Goal: Task Accomplishment & Management: Complete application form

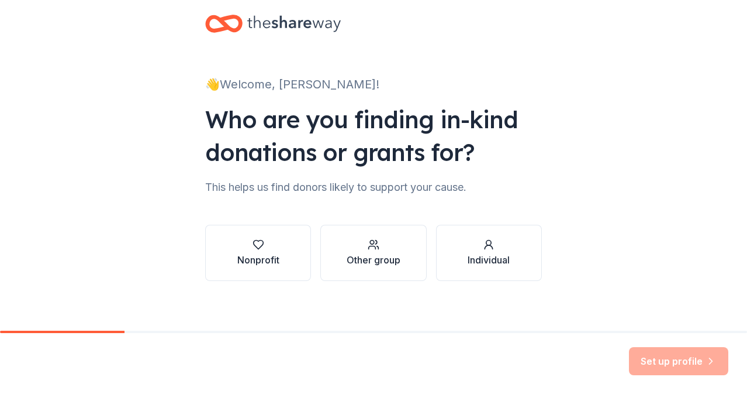
scroll to position [25, 0]
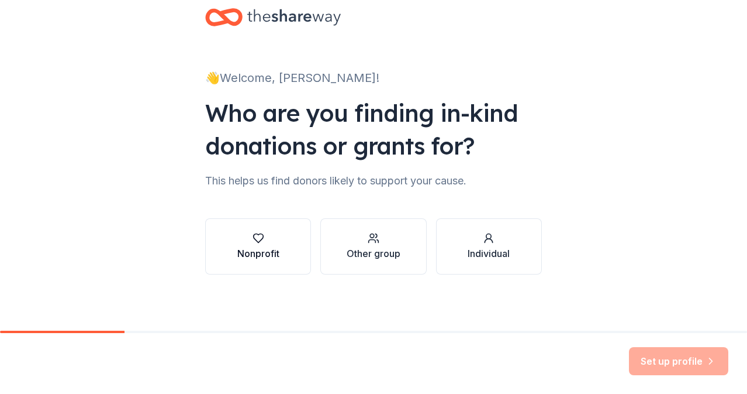
click at [268, 235] on div "button" at bounding box center [258, 238] width 42 height 12
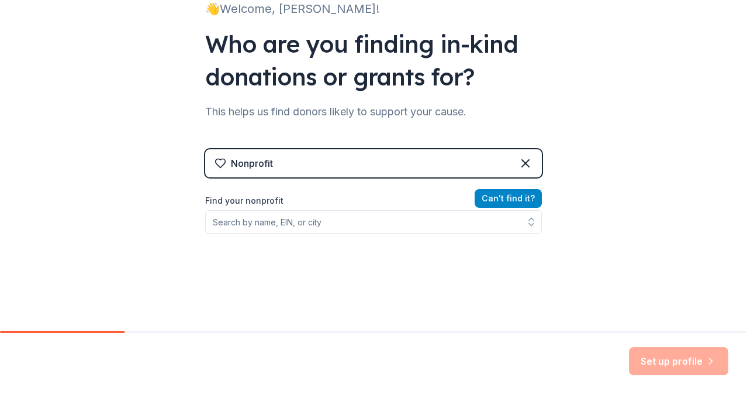
scroll to position [97, 0]
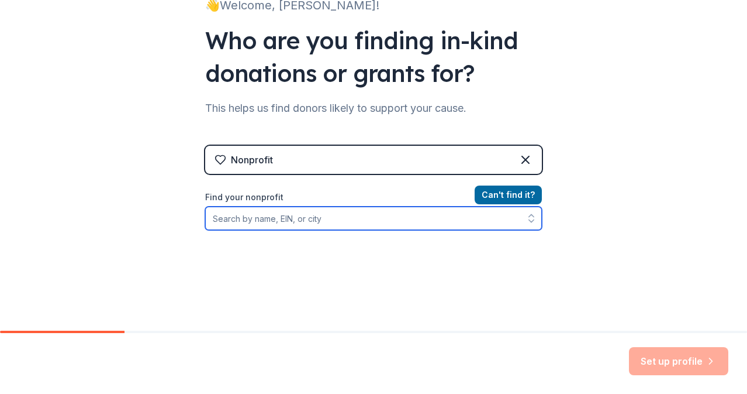
click at [374, 221] on input "Find your nonprofit" at bounding box center [373, 217] width 337 height 23
type input "Girls on the Run Vermont, Inc."
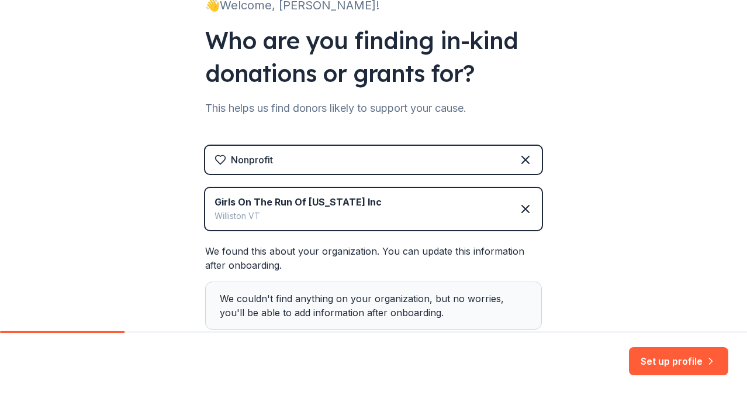
scroll to position [175, 0]
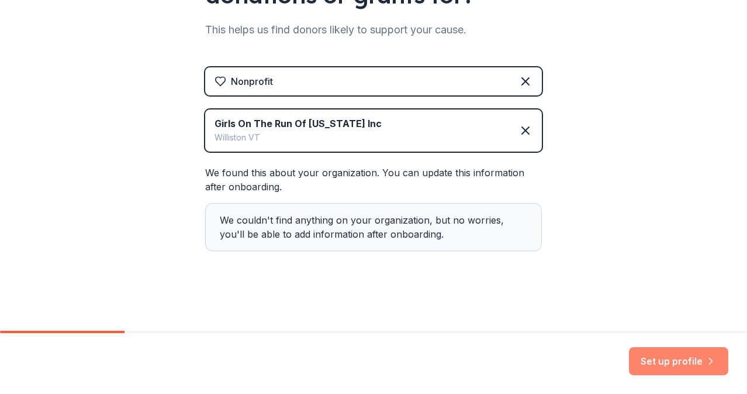
click at [675, 367] on button "Set up profile" at bounding box center [678, 361] width 99 height 28
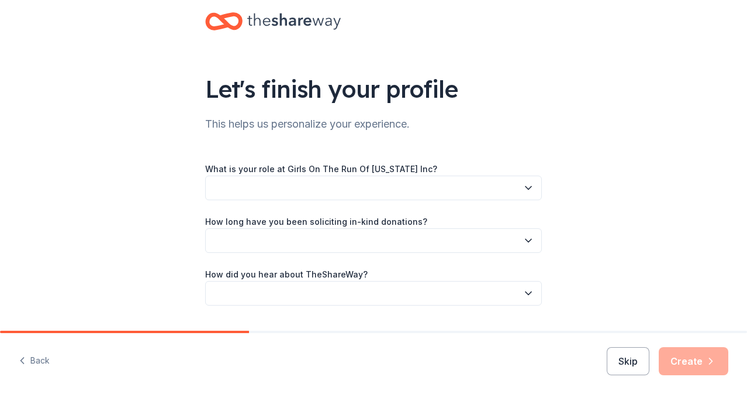
scroll to position [25, 0]
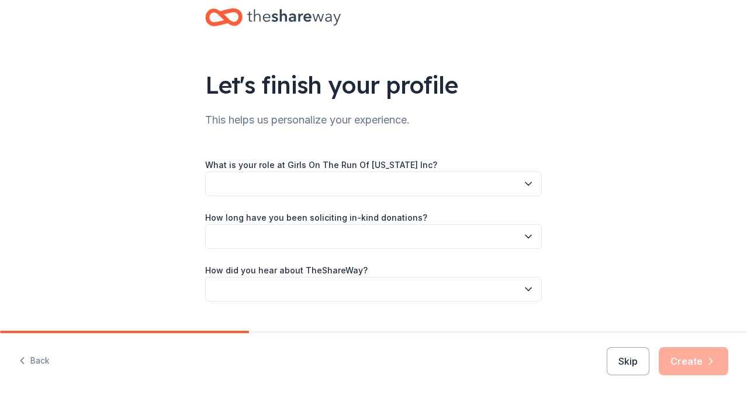
click at [535, 189] on button "button" at bounding box center [373, 183] width 337 height 25
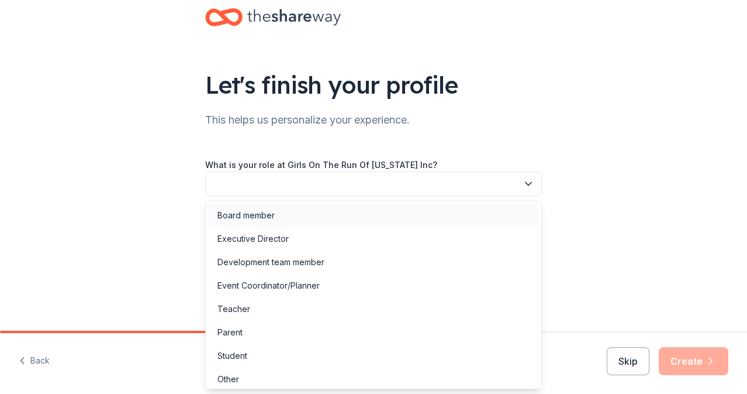
click at [502, 212] on div "Board member" at bounding box center [373, 215] width 331 height 23
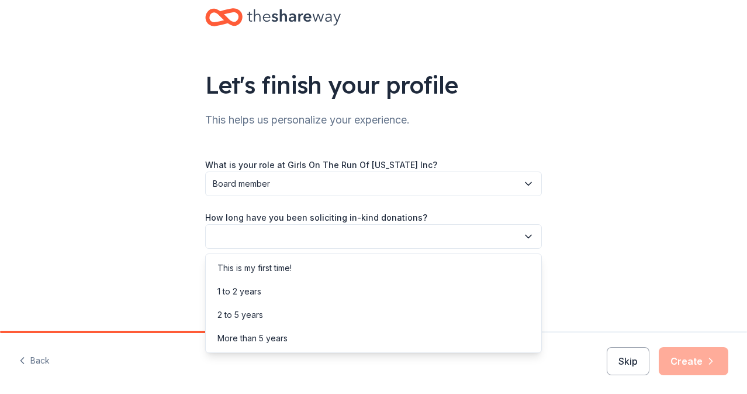
click at [478, 236] on button "button" at bounding box center [373, 236] width 337 height 25
click at [444, 288] on div "1 to 2 years" at bounding box center [373, 291] width 331 height 23
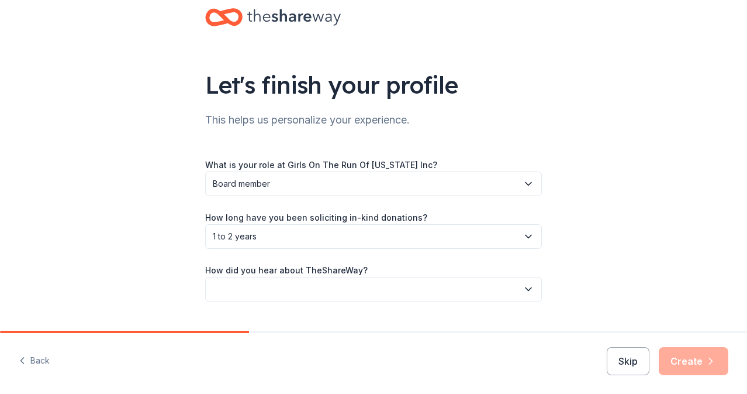
scroll to position [51, 0]
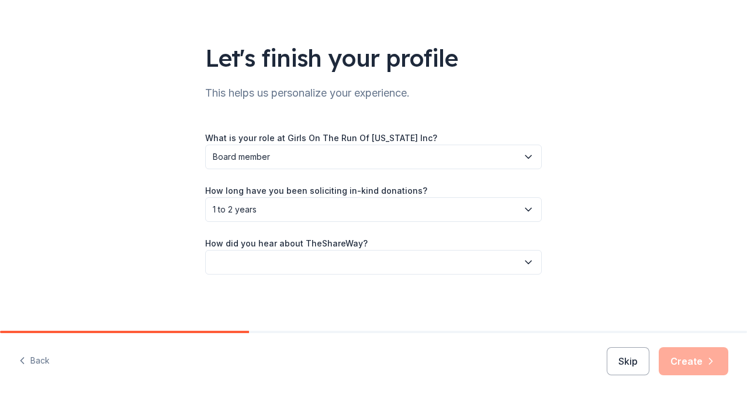
click at [425, 261] on button "button" at bounding box center [373, 262] width 337 height 25
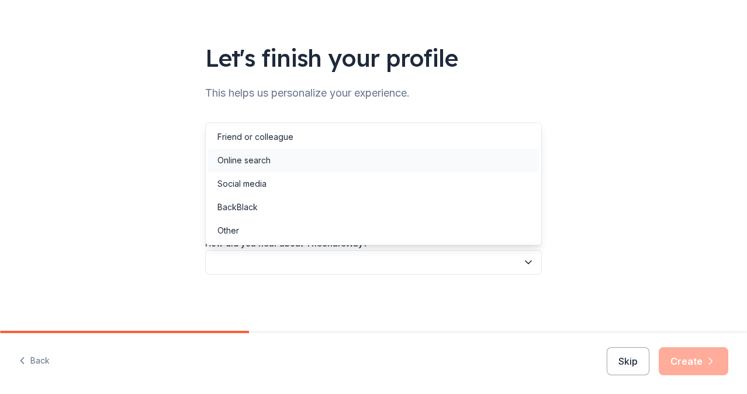
click at [358, 168] on div "Online search" at bounding box center [373, 160] width 331 height 23
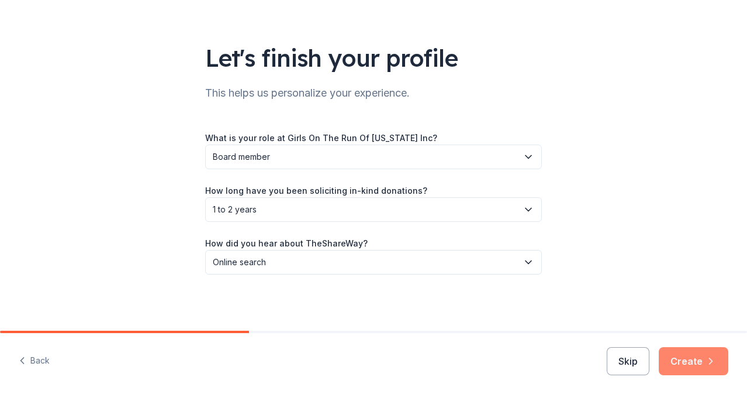
click at [689, 354] on button "Create" at bounding box center [694, 361] width 70 height 28
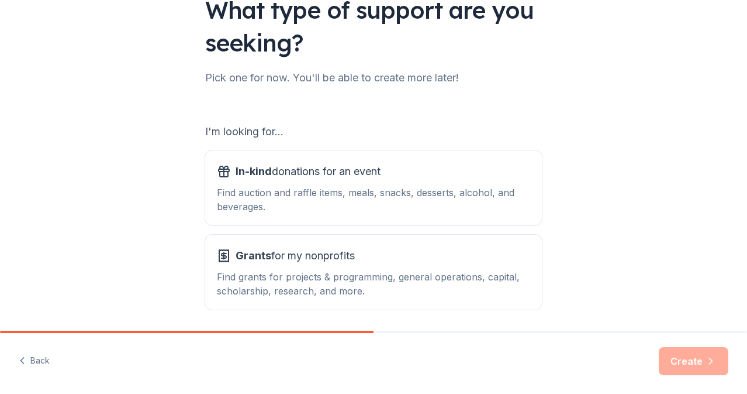
scroll to position [100, 0]
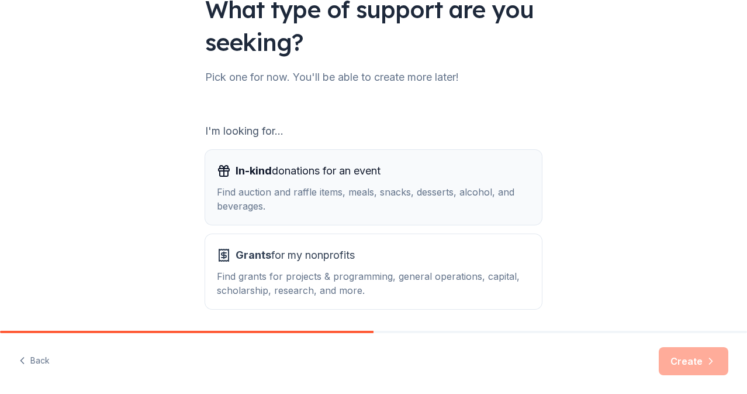
click at [404, 173] on div "In-kind donations for an event" at bounding box center [373, 170] width 313 height 19
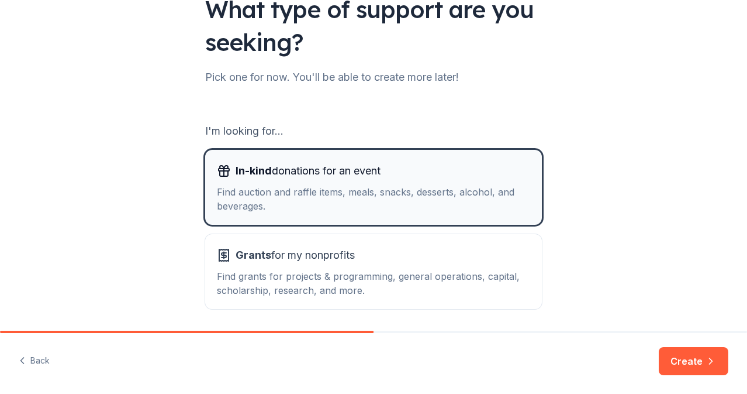
scroll to position [142, 0]
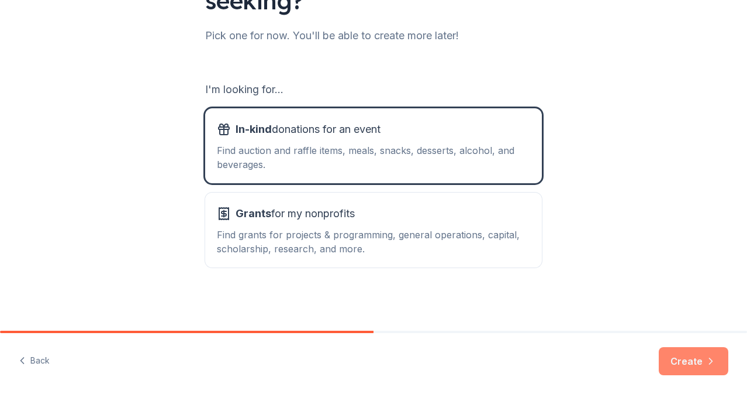
click at [698, 358] on button "Create" at bounding box center [694, 361] width 70 height 28
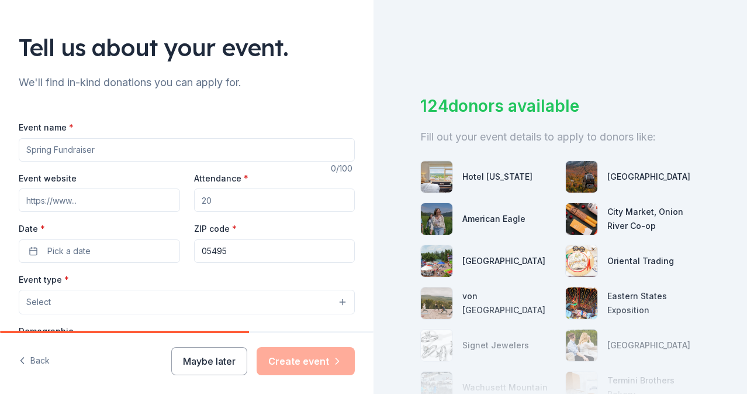
scroll to position [68, 0]
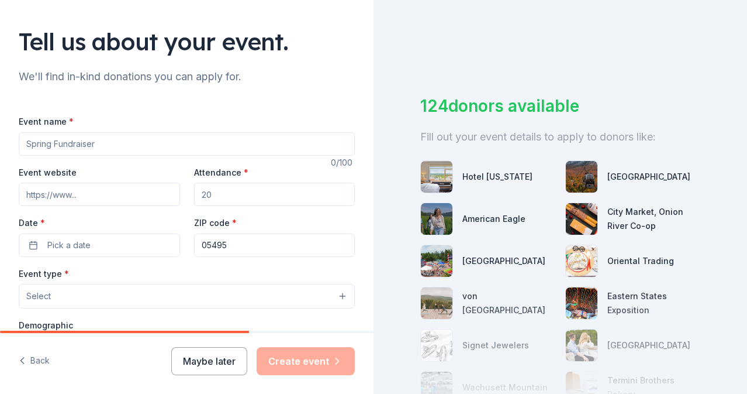
click at [90, 140] on input "Event name *" at bounding box center [187, 143] width 336 height 23
type input "Girls on the Run [US_STATE] 2025 Sneaker Soiree"
click at [233, 198] on input "Attendance *" at bounding box center [274, 193] width 161 height 23
type input "200"
click at [80, 197] on input "Event website" at bounding box center [99, 193] width 161 height 23
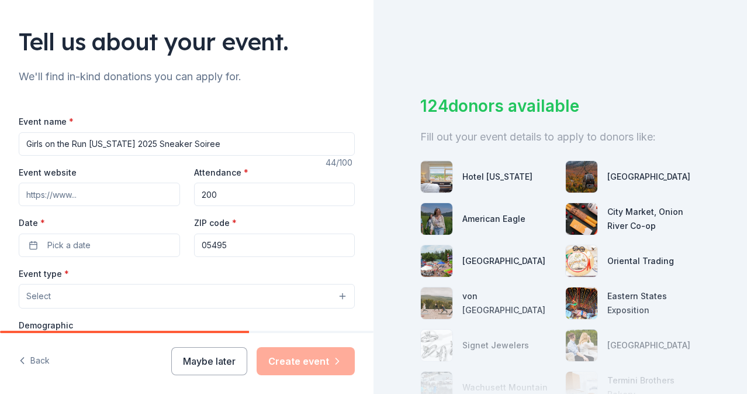
paste input "https://www.gotrvt.org/sneaker-soiree"
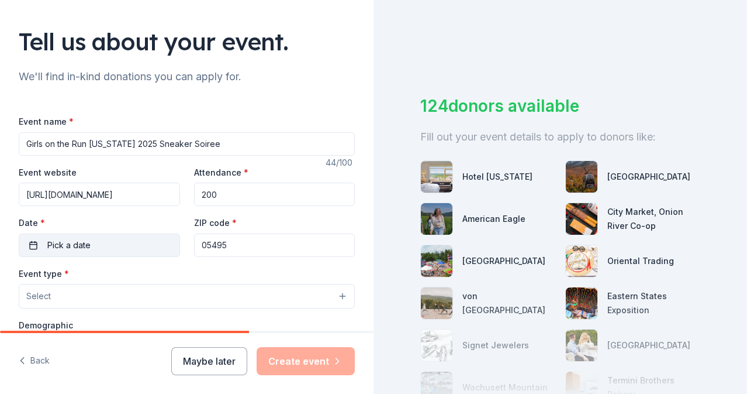
type input "https://www.gotrvt.org/sneaker-soiree"
click at [96, 243] on button "Pick a date" at bounding box center [99, 244] width 161 height 23
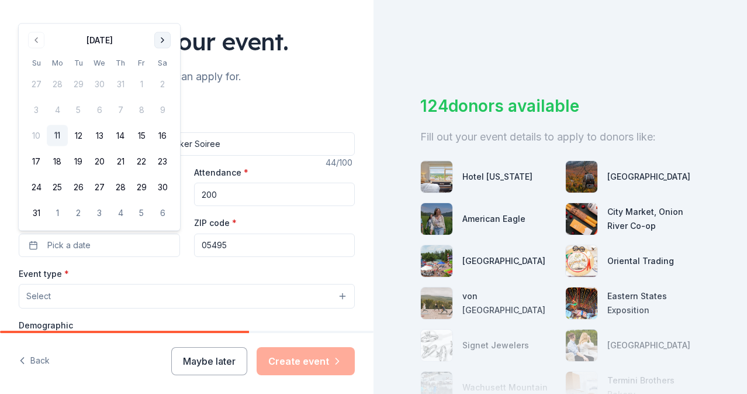
click at [161, 39] on button "Go to next month" at bounding box center [162, 40] width 16 height 16
click at [161, 39] on div "Tell us about your event." at bounding box center [187, 41] width 336 height 33
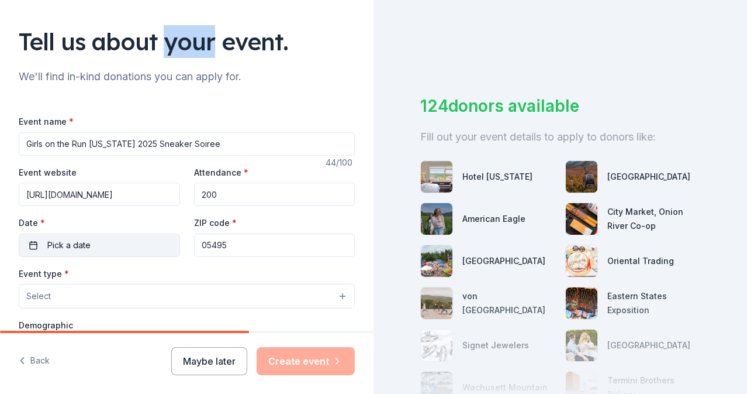
click at [103, 246] on button "Pick a date" at bounding box center [99, 244] width 161 height 23
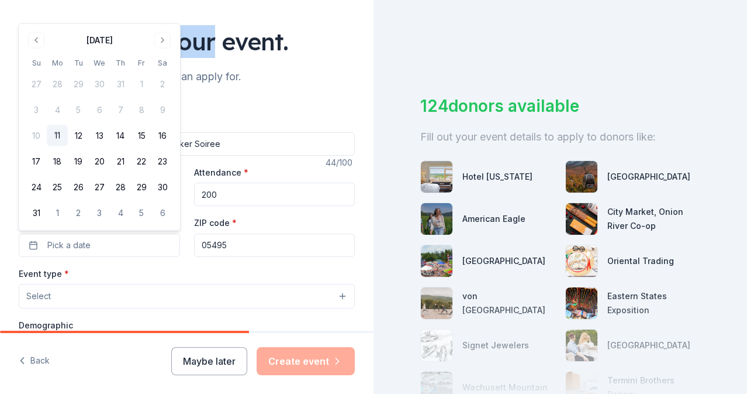
click at [160, 49] on div "August 2025 Su Mo Tu We Th Fr Sa 27 28 29 30 31 1 2 3 4 5 6 7 8 9 10 11 12 13 1…" at bounding box center [99, 127] width 147 height 192
click at [162, 36] on button "Go to next month" at bounding box center [162, 40] width 16 height 16
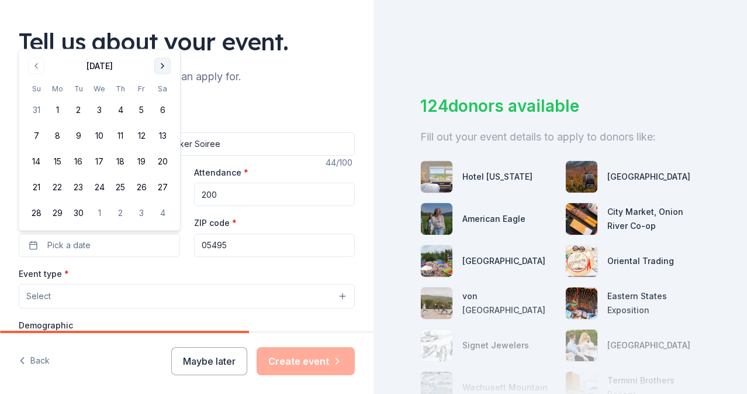
click at [159, 74] on button "Go to next month" at bounding box center [162, 66] width 16 height 16
click at [156, 159] on button "18" at bounding box center [162, 161] width 21 height 21
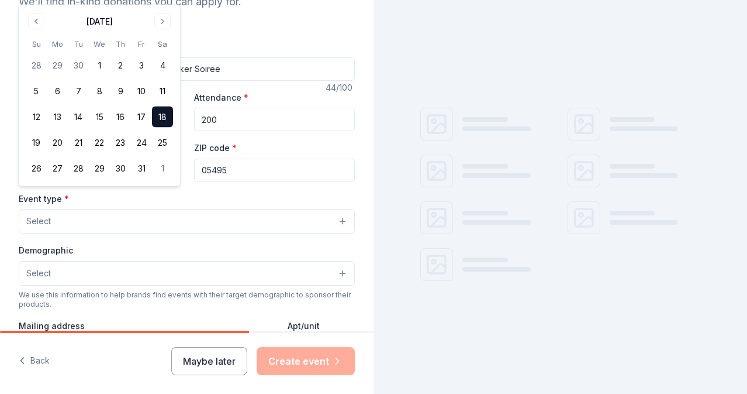
scroll to position [151, 0]
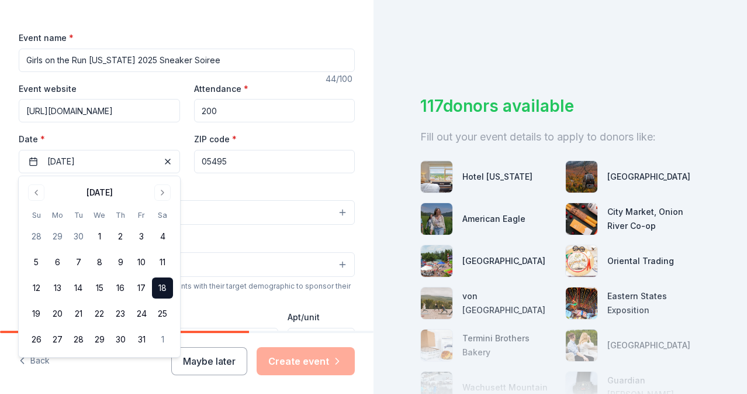
click at [271, 18] on div "Event name * Girls on the Run Vermont 2025 Sneaker Soiree 44 /100 Event website…" at bounding box center [187, 291] width 336 height 559
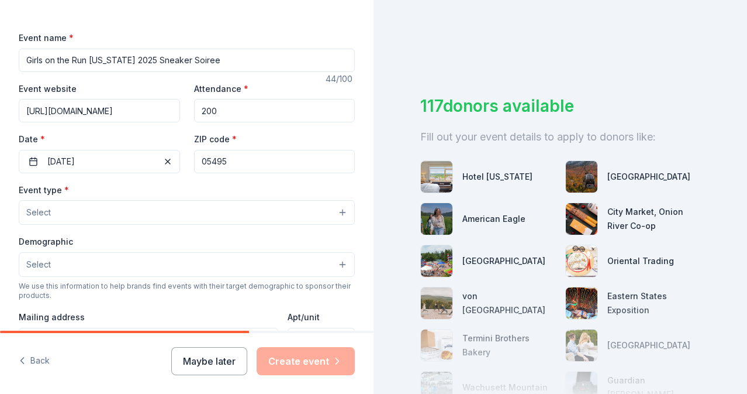
click at [200, 211] on button "Select" at bounding box center [187, 212] width 336 height 25
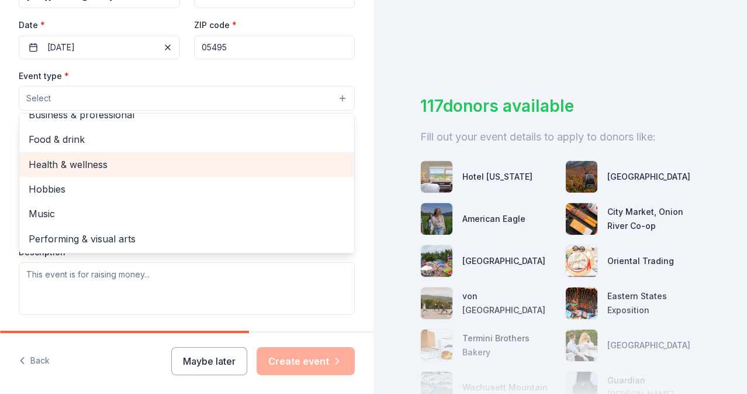
scroll to position [0, 0]
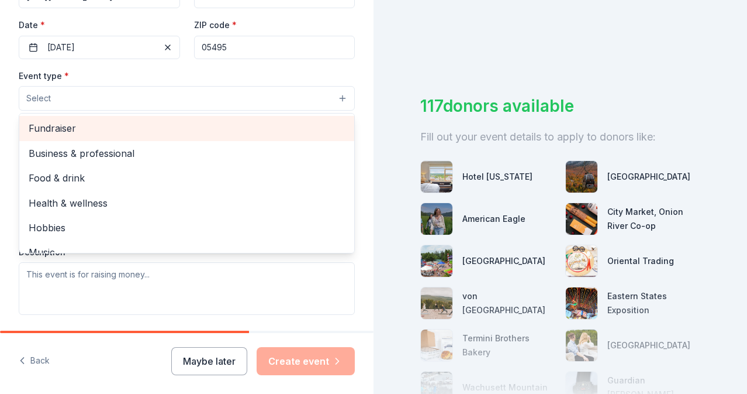
click at [133, 129] on span "Fundraiser" at bounding box center [187, 127] width 316 height 15
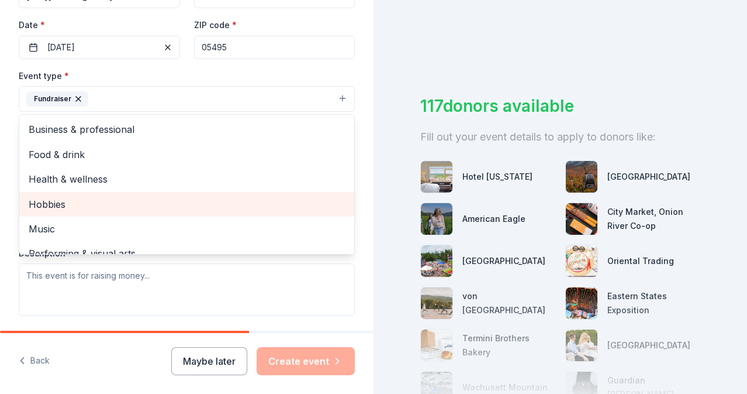
scroll to position [14, 0]
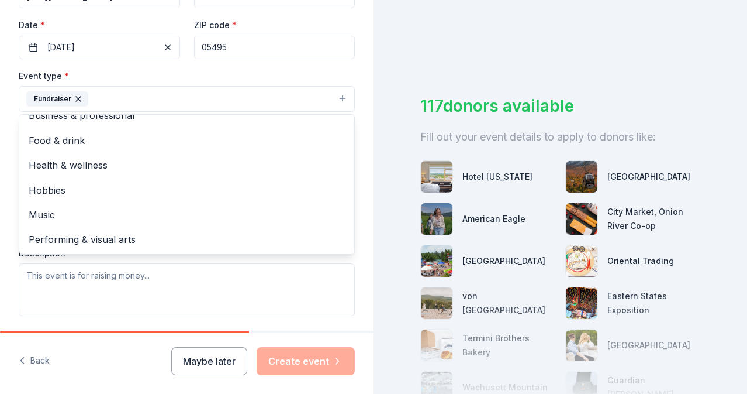
click at [7, 231] on div "Tell us about your event. We'll find in-kind donations you can apply for. Event…" at bounding box center [187, 124] width 374 height 780
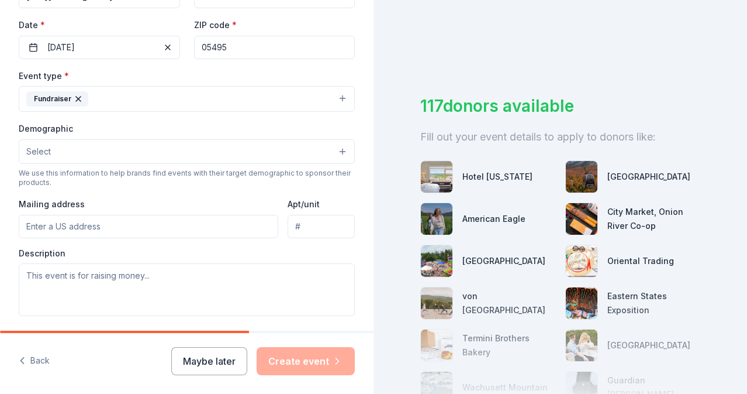
click at [68, 153] on button "Select" at bounding box center [187, 151] width 336 height 25
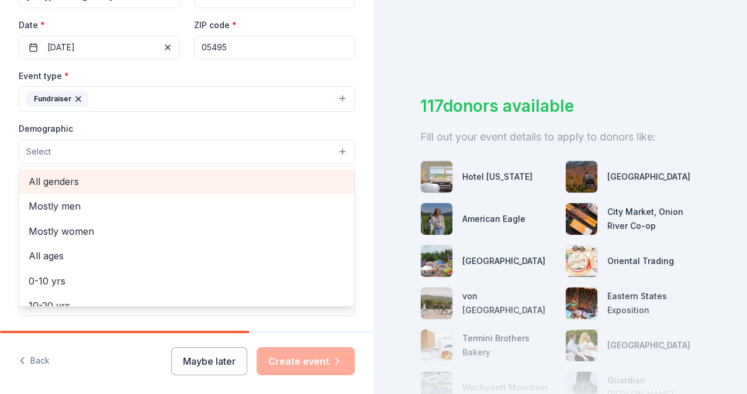
click at [66, 178] on span "All genders" at bounding box center [187, 181] width 316 height 15
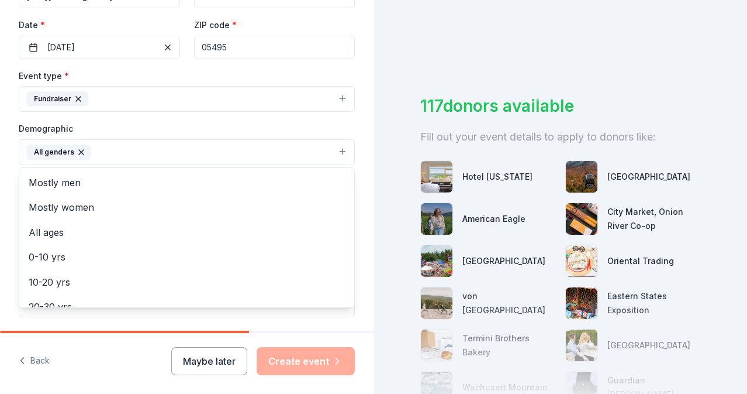
click at [9, 161] on div "Tell us about your event. We'll find in-kind donations you can apply for. Event…" at bounding box center [187, 124] width 374 height 781
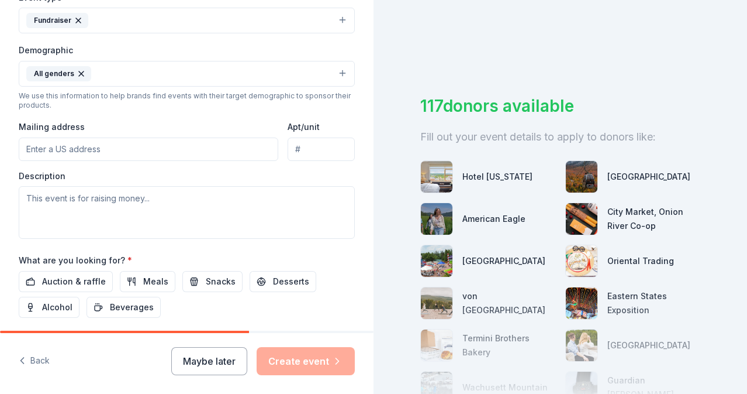
scroll to position [346, 0]
click at [45, 159] on div "Event type * Fundraiser Demographic All genders We use this information to help…" at bounding box center [187, 112] width 336 height 249
click at [45, 150] on input "Mailing address" at bounding box center [149, 147] width 260 height 23
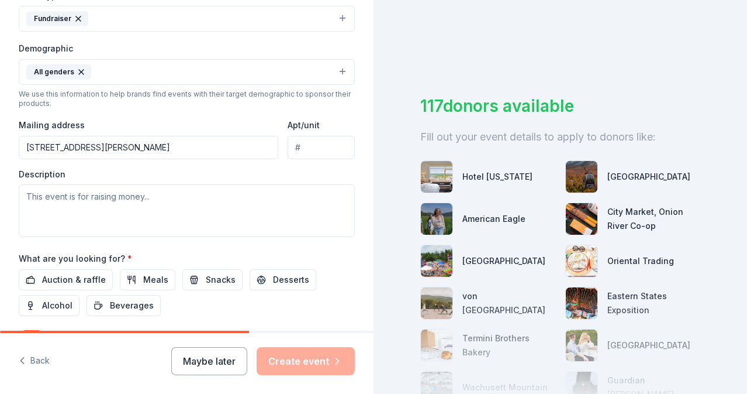
type input "166 Allen Brook Lane, Williston, VT, 05495"
click at [316, 149] on input "Apt/unit" at bounding box center [321, 147] width 67 height 23
type input "2"
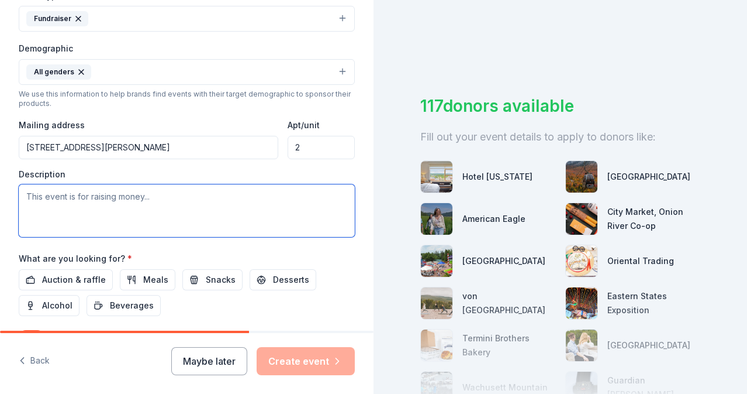
click at [177, 205] on textarea at bounding box center [187, 210] width 336 height 53
click at [173, 195] on textarea "To enrich screen reader interactions, please activate Accessibility in Grammarl…" at bounding box center [187, 210] width 336 height 53
paste textarea "Girls on the Run Vermont (GOTRVT) inspires girls to be joyful, healthy and conf…"
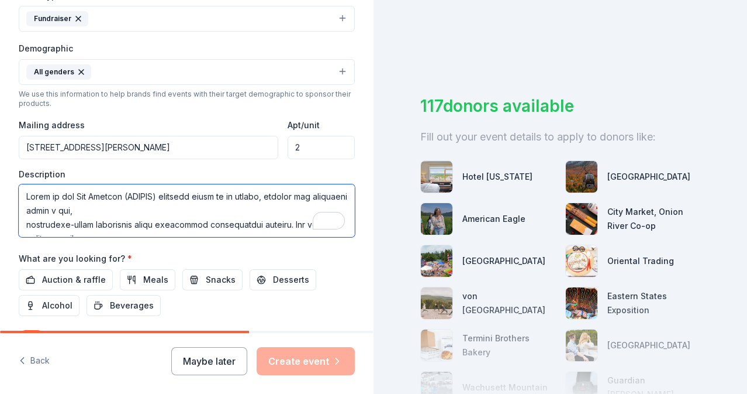
scroll to position [387, 0]
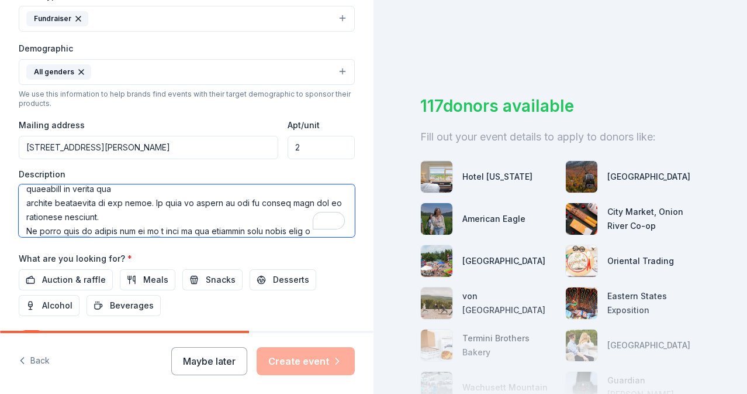
click at [174, 212] on textarea "To enrich screen reader interactions, please activate Accessibility in Grammarl…" at bounding box center [187, 210] width 336 height 53
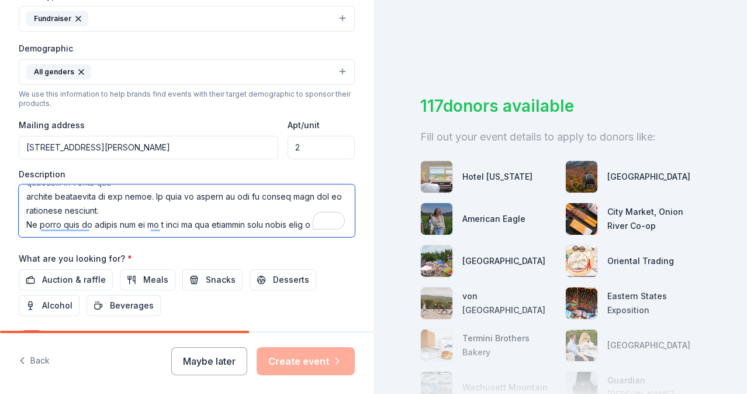
scroll to position [393, 0]
drag, startPoint x: 32, startPoint y: 226, endPoint x: 333, endPoint y: 244, distance: 301.2
click at [333, 244] on div "Event name * Girls on the Run Vermont 2025 Sneaker Soiree 44 /100 Event website…" at bounding box center [187, 107] width 336 height 543
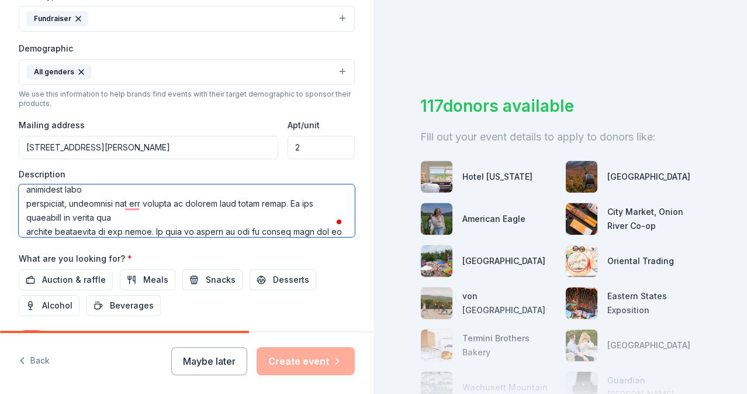
scroll to position [0, 0]
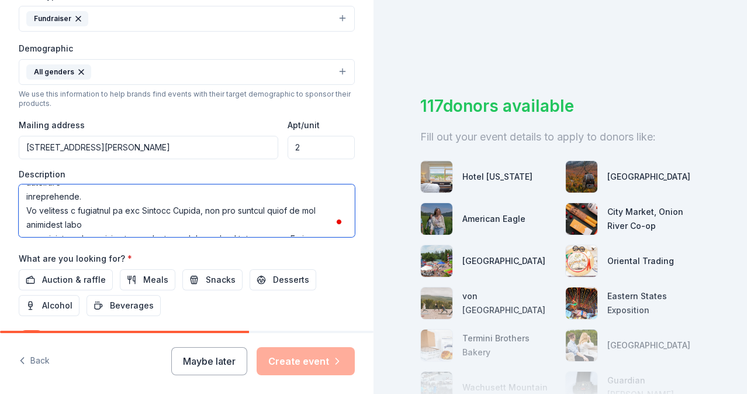
click at [230, 212] on textarea "To enrich screen reader interactions, please activate Accessibility in Grammarl…" at bounding box center [187, 210] width 336 height 53
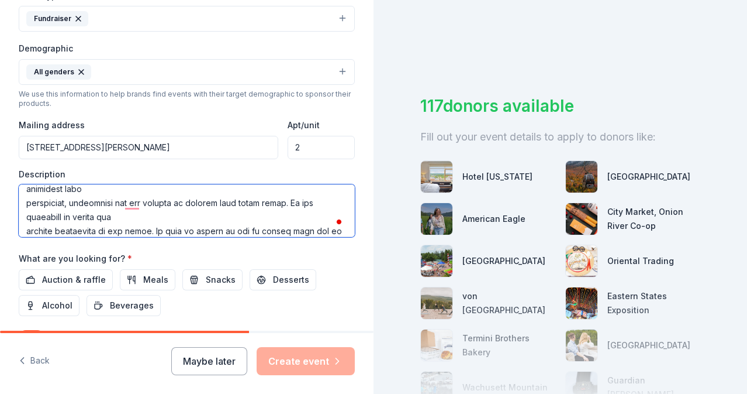
click at [29, 205] on textarea "To enrich screen reader interactions, please activate Accessibility in Grammarl…" at bounding box center [187, 210] width 336 height 53
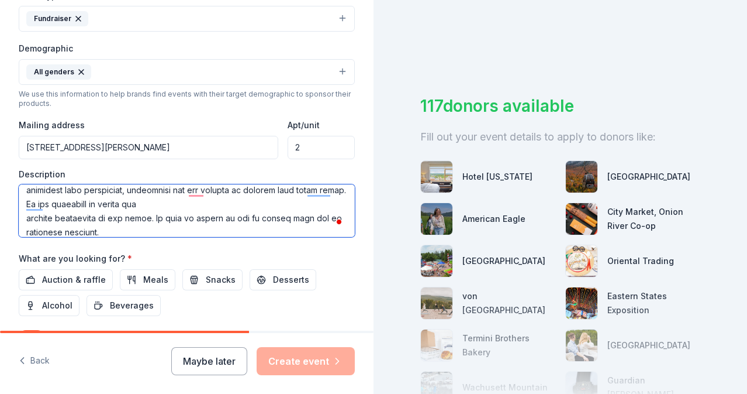
click at [27, 219] on textarea "To enrich screen reader interactions, please activate Accessibility in Grammarl…" at bounding box center [187, 210] width 336 height 53
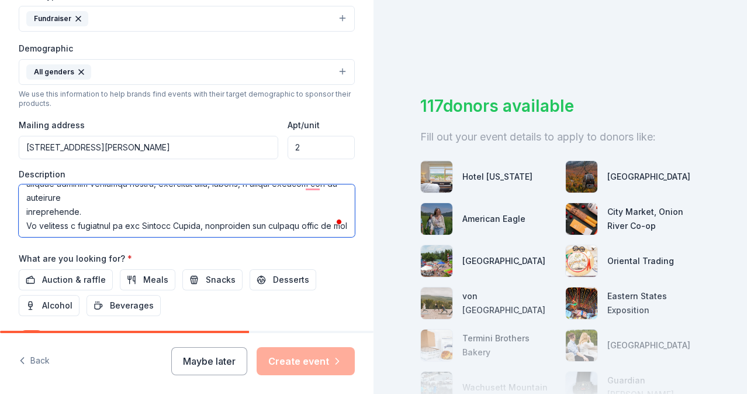
click at [26, 212] on textarea "To enrich screen reader interactions, please activate Accessibility in Grammarl…" at bounding box center [187, 210] width 336 height 53
click at [153, 199] on textarea "To enrich screen reader interactions, please activate Accessibility in Grammarl…" at bounding box center [187, 210] width 336 height 53
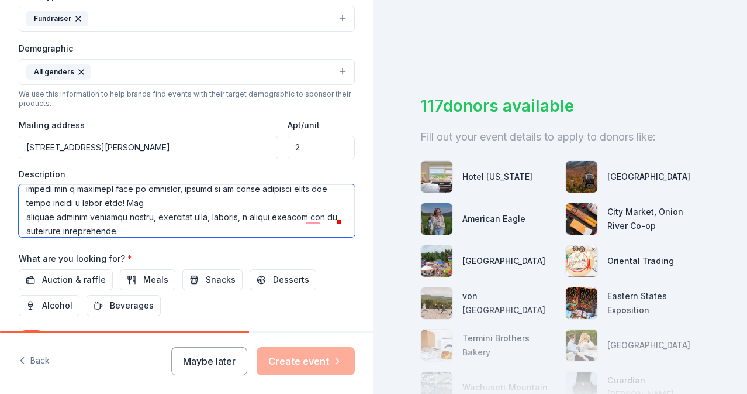
click at [30, 212] on textarea "To enrich screen reader interactions, please activate Accessibility in Grammarl…" at bounding box center [187, 210] width 336 height 53
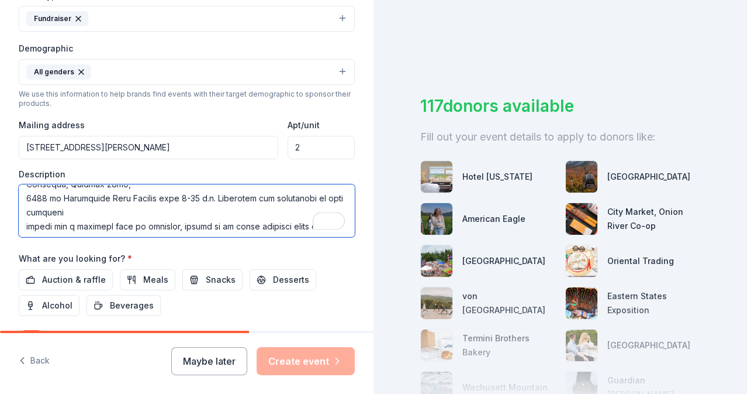
click at [27, 228] on textarea "To enrich screen reader interactions, please activate Accessibility in Grammarl…" at bounding box center [187, 210] width 336 height 53
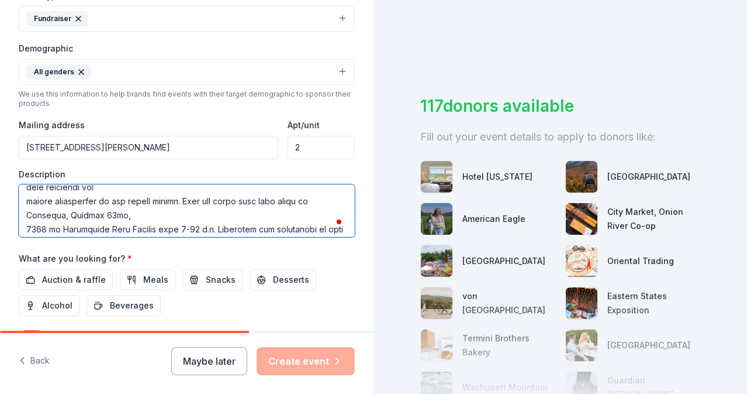
click at [28, 230] on textarea "To enrich screen reader interactions, please activate Accessibility in Grammarl…" at bounding box center [187, 210] width 336 height 53
click at [29, 229] on textarea "To enrich screen reader interactions, please activate Accessibility in Grammarl…" at bounding box center [187, 210] width 336 height 53
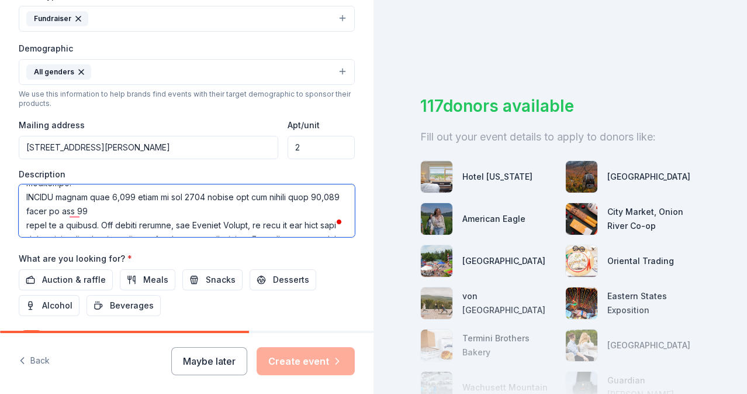
click at [26, 227] on textarea "To enrich screen reader interactions, please activate Accessibility in Grammarl…" at bounding box center [187, 210] width 336 height 53
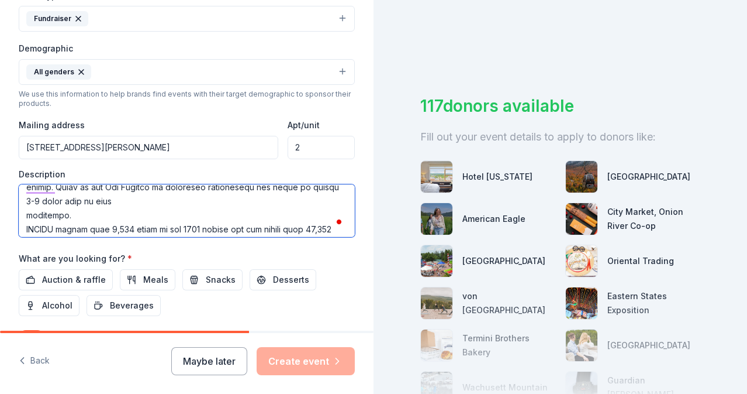
click at [27, 218] on textarea "To enrich screen reader interactions, please activate Accessibility in Grammarl…" at bounding box center [187, 210] width 336 height 53
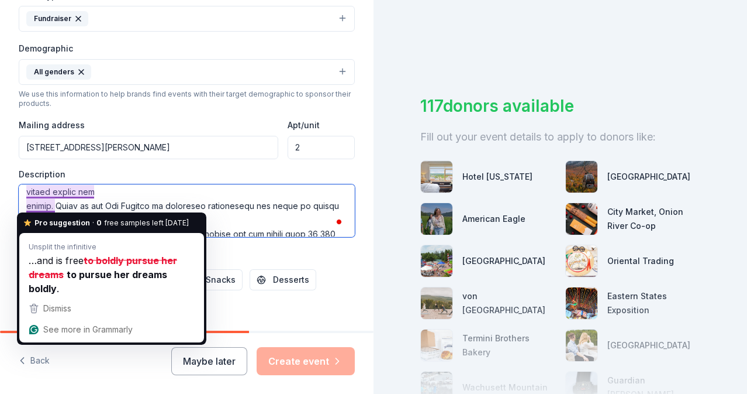
click at [28, 205] on textarea "To enrich screen reader interactions, please activate Accessibility in Grammarl…" at bounding box center [187, 210] width 336 height 53
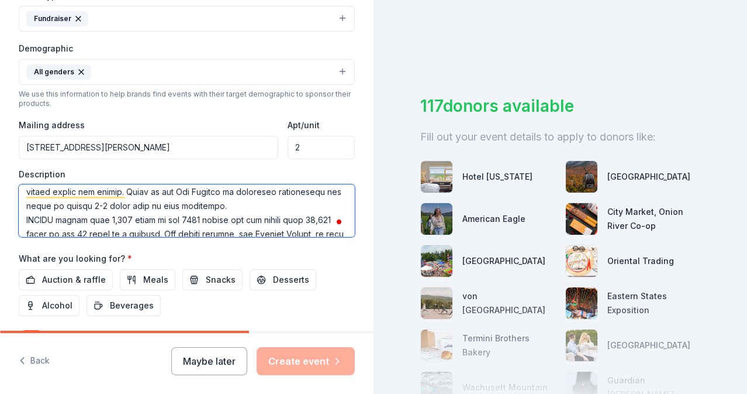
drag, startPoint x: 219, startPoint y: 203, endPoint x: 96, endPoint y: 206, distance: 122.3
click at [96, 206] on textarea "To enrich screen reader interactions, please activate Accessibility in Grammarl…" at bounding box center [187, 210] width 336 height 53
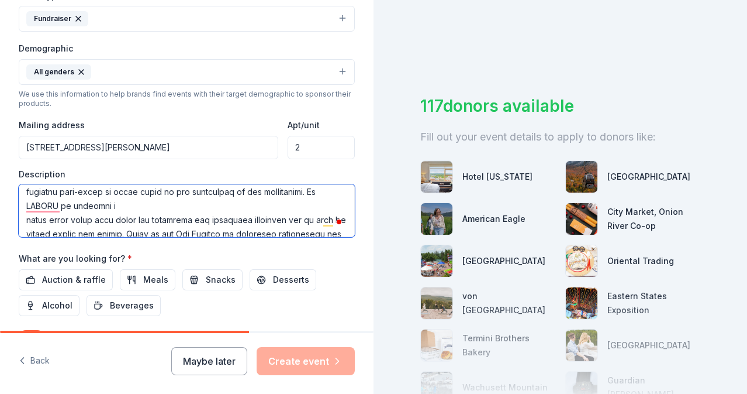
click at [27, 222] on textarea "To enrich screen reader interactions, please activate Accessibility in Grammarl…" at bounding box center [187, 210] width 336 height 53
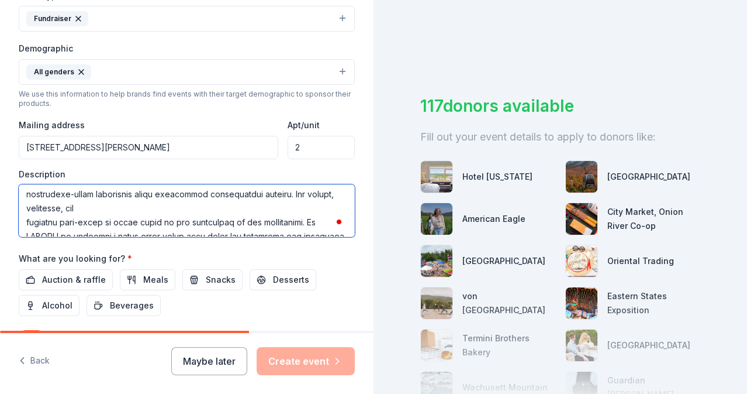
click at [29, 225] on textarea "To enrich screen reader interactions, please activate Accessibility in Grammarl…" at bounding box center [187, 210] width 336 height 53
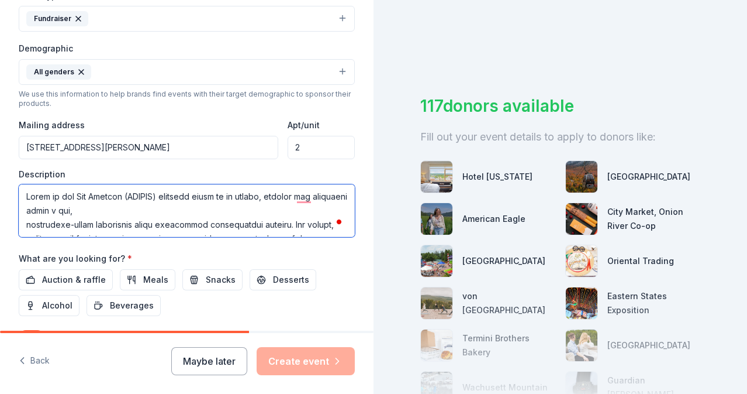
click at [26, 226] on textarea "To enrich screen reader interactions, please activate Accessibility in Grammarl…" at bounding box center [187, 210] width 336 height 53
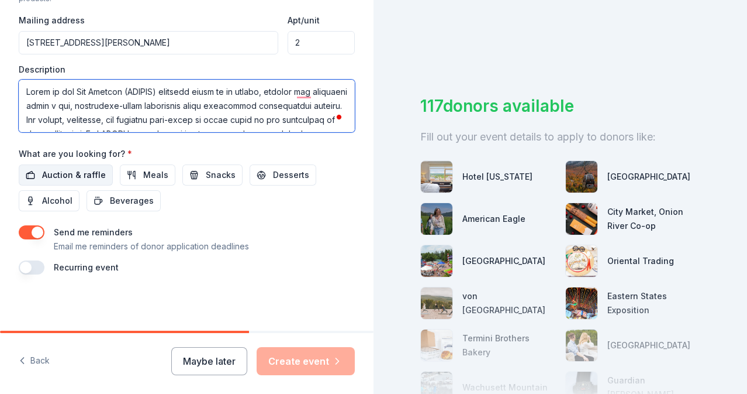
type textarea "Girls on the Run Vermont (GOTRVT) inspires girls to be joyful, healthy and conf…"
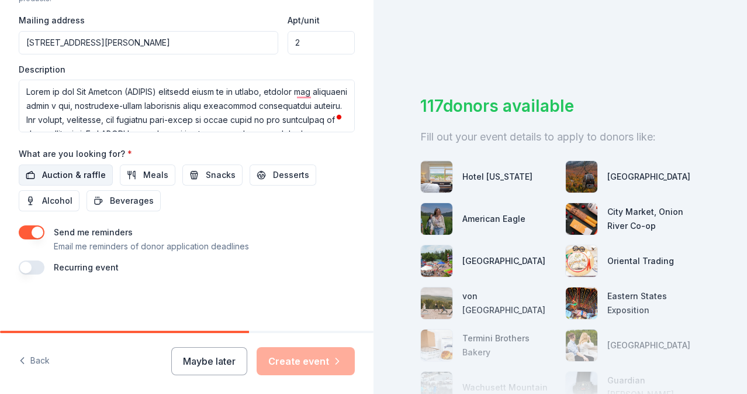
click at [73, 177] on span "Auction & raffle" at bounding box center [74, 175] width 64 height 14
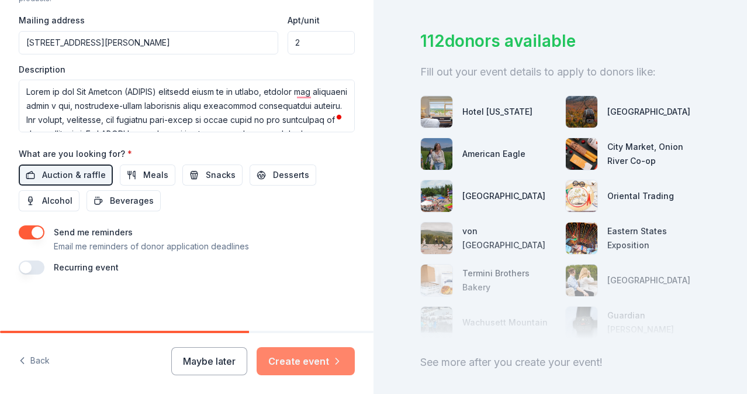
click at [320, 356] on button "Create event" at bounding box center [306, 361] width 98 height 28
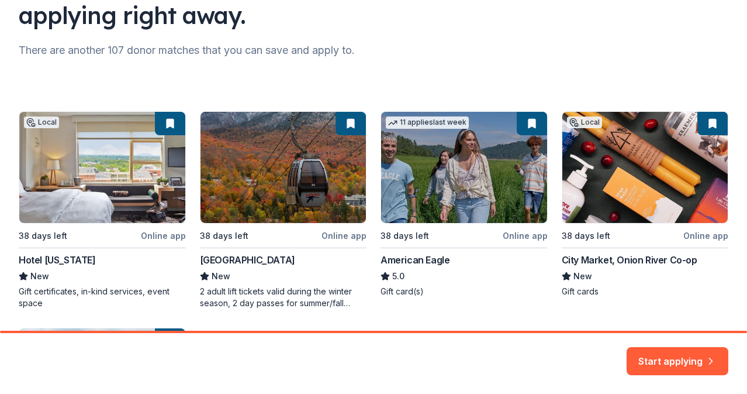
click at [306, 187] on div "Local 38 days left Online app Hotel Vermont New Gift certificates, in-kind serv…" at bounding box center [374, 312] width 710 height 402
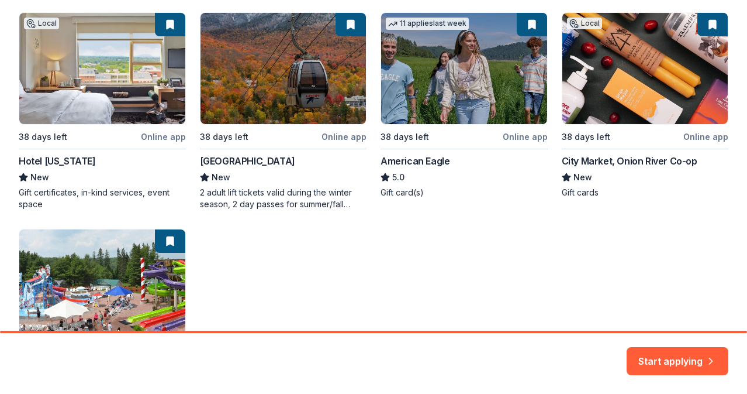
click at [534, 23] on div "Local 38 days left Online app Hotel Vermont New Gift certificates, in-kind serv…" at bounding box center [374, 213] width 710 height 402
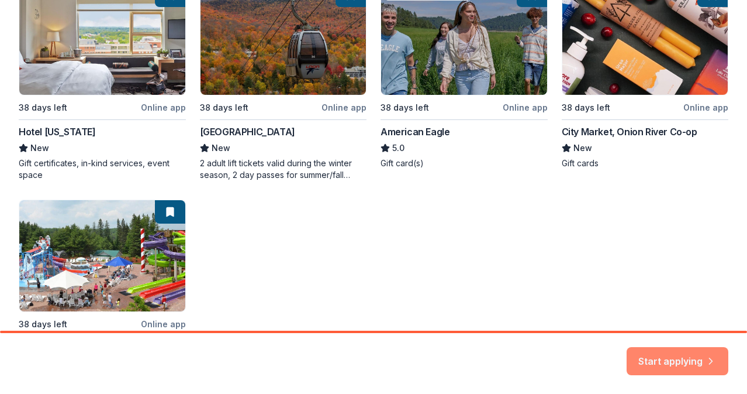
click at [653, 350] on button "Start applying" at bounding box center [678, 354] width 102 height 28
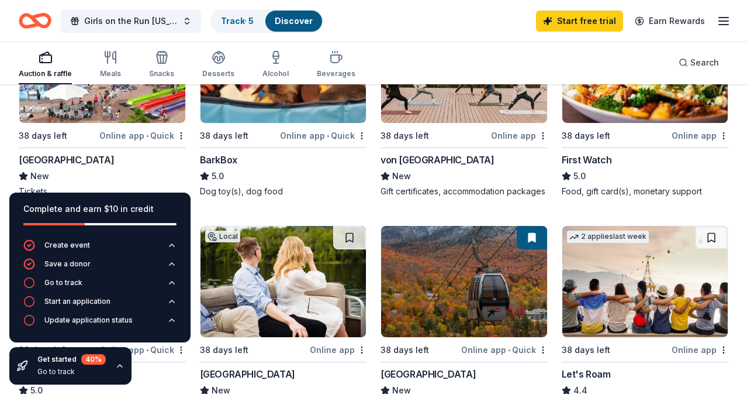
scroll to position [430, 0]
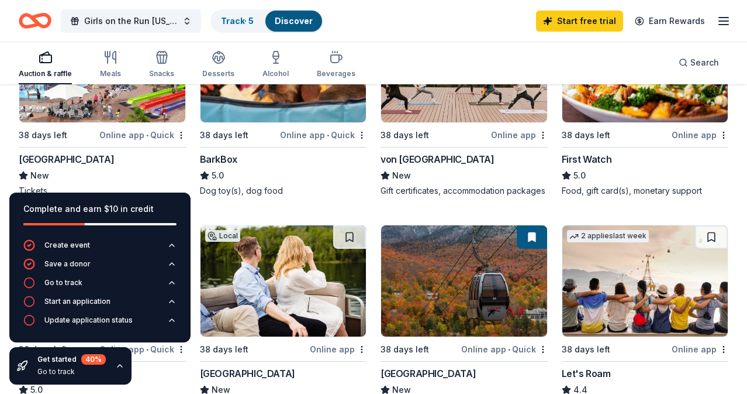
click at [433, 158] on div "von Trapp Family Lodge & Resort" at bounding box center [438, 159] width 114 height 14
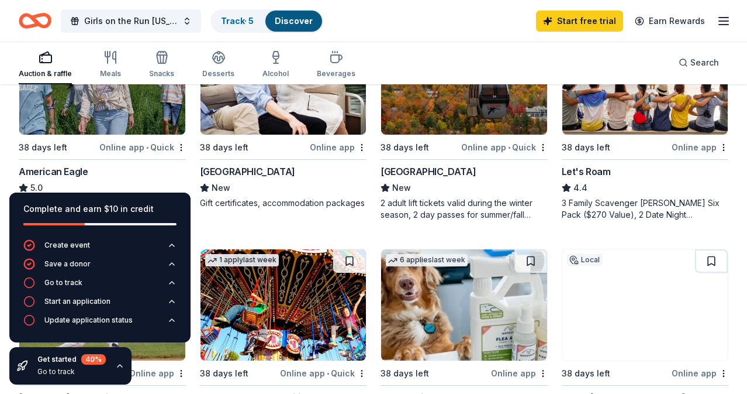
scroll to position [633, 0]
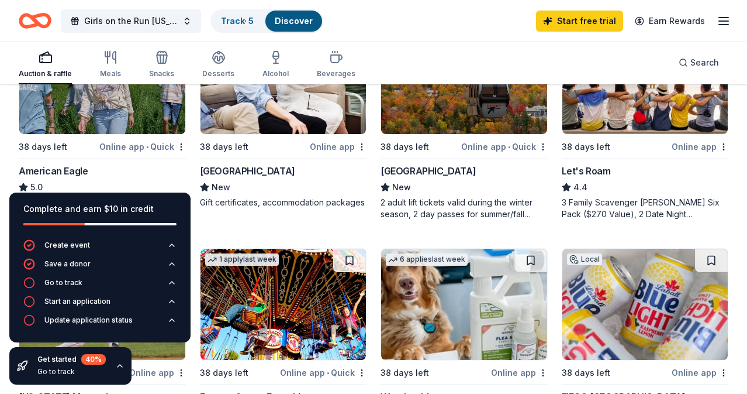
click at [428, 173] on div "Loon Mountain Resort" at bounding box center [428, 171] width 95 height 14
click at [413, 210] on div "2 adult lift tickets valid during the winter season, 2 day passes for summer/fa…" at bounding box center [464, 208] width 167 height 23
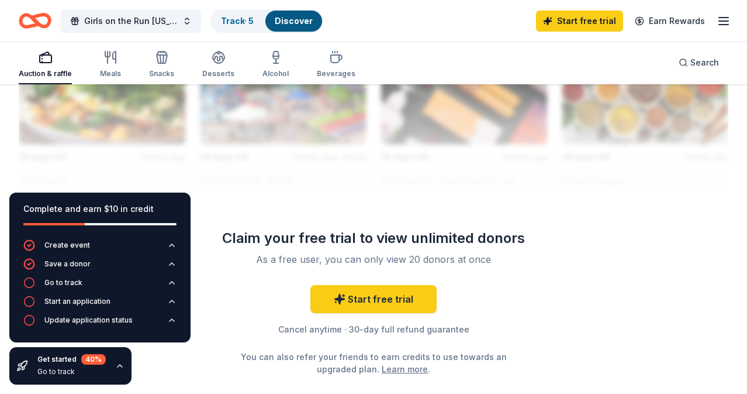
scroll to position [1317, 0]
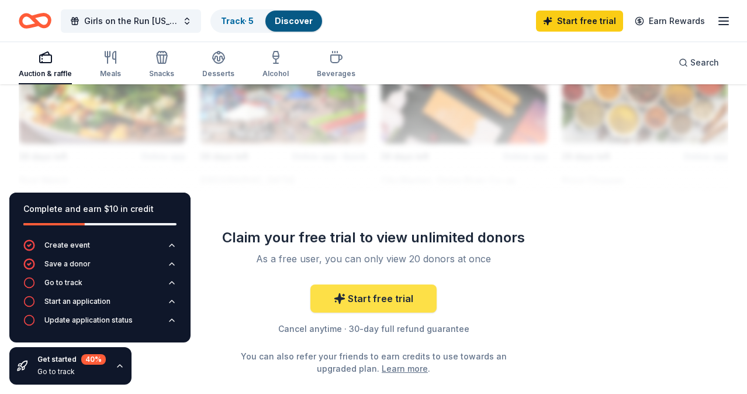
click at [370, 294] on link "Start free trial" at bounding box center [374, 298] width 126 height 28
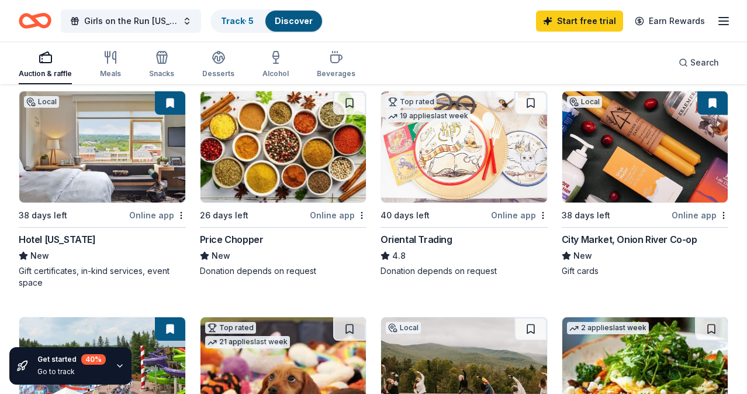
scroll to position [124, 0]
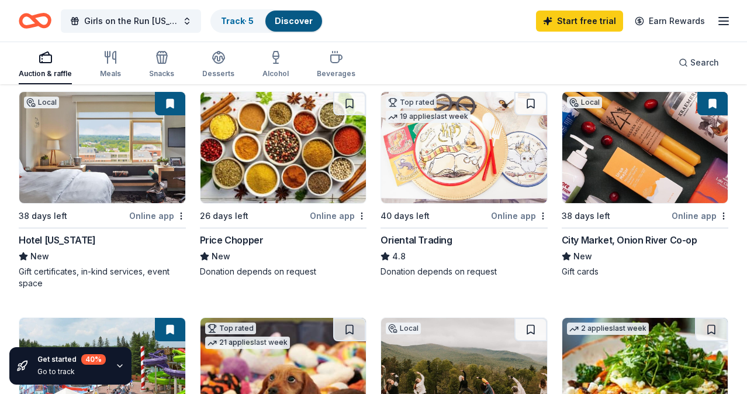
click at [430, 182] on img at bounding box center [464, 147] width 166 height 111
click at [640, 167] on img at bounding box center [646, 147] width 166 height 111
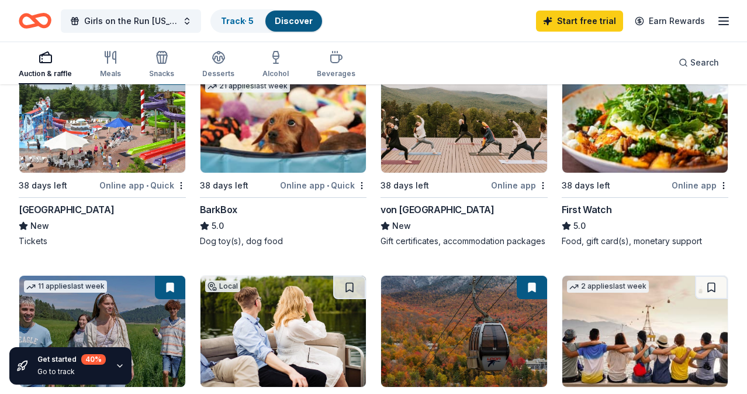
scroll to position [0, 0]
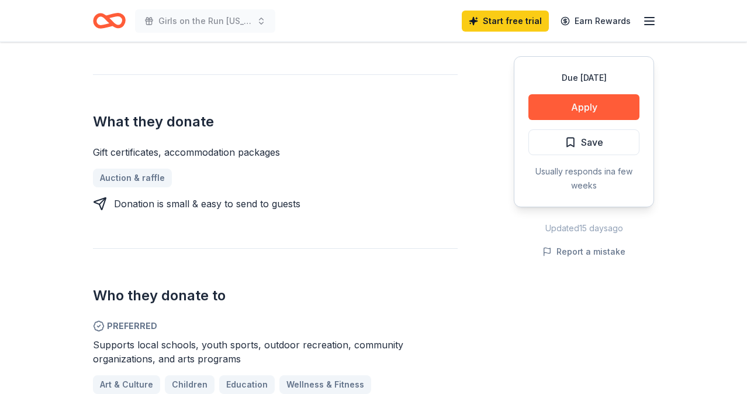
scroll to position [444, 0]
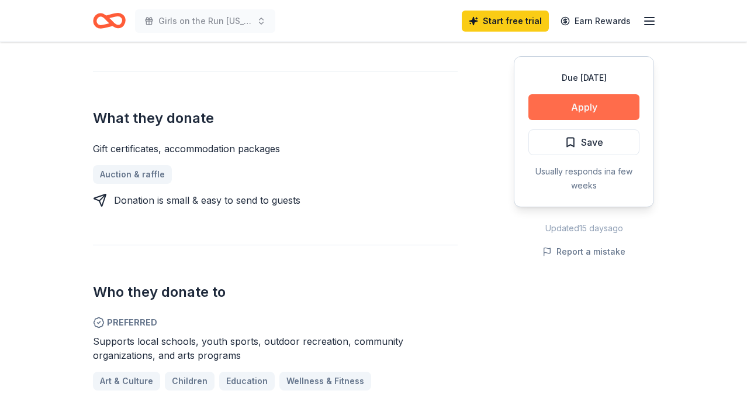
click at [584, 109] on button "Apply" at bounding box center [584, 107] width 111 height 26
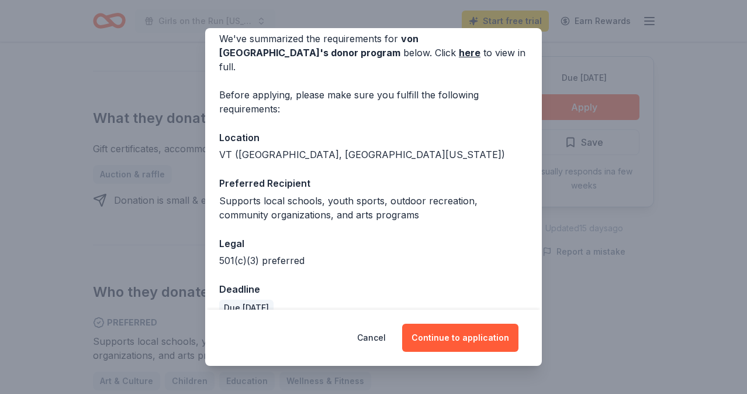
scroll to position [59, 0]
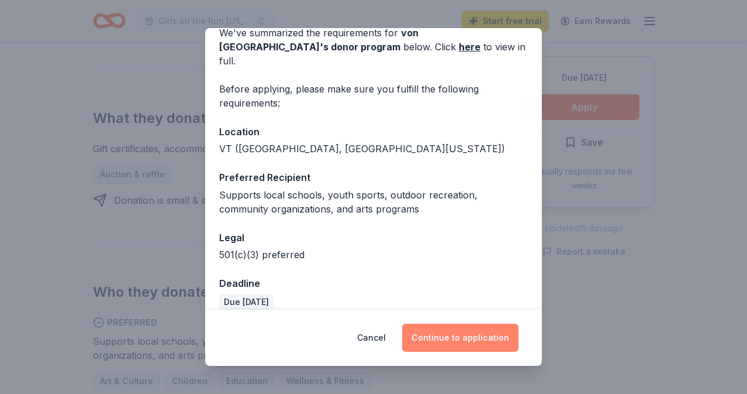
click at [460, 339] on button "Continue to application" at bounding box center [460, 337] width 116 height 28
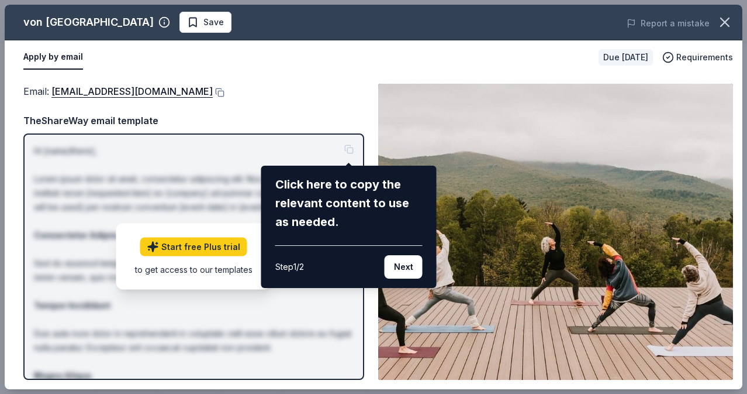
click at [194, 247] on div "von Trapp Family Lodge & Resort Save Report a mistake Apply by email Due in 38 …" at bounding box center [374, 197] width 738 height 384
click at [415, 267] on button "Next" at bounding box center [404, 266] width 38 height 23
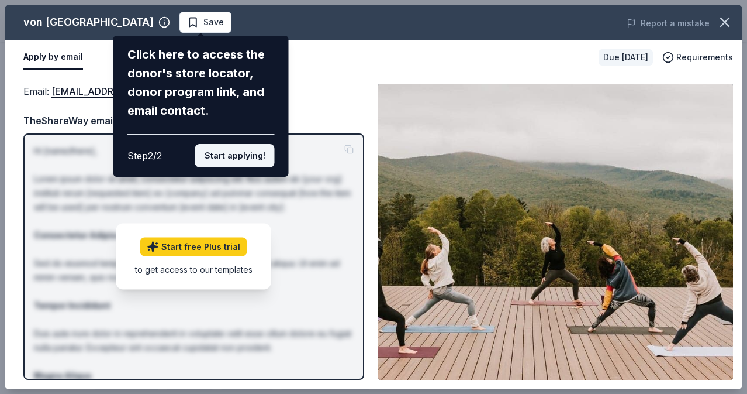
click at [254, 159] on button "Start applying!" at bounding box center [235, 155] width 80 height 23
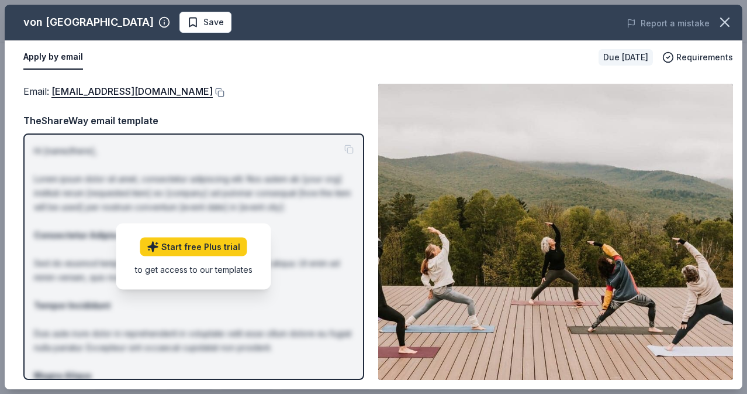
click at [181, 245] on div "von Trapp Family Lodge & Resort Save Report a mistake Apply by email Due in 38 …" at bounding box center [374, 197] width 738 height 384
click at [213, 92] on button at bounding box center [219, 92] width 12 height 9
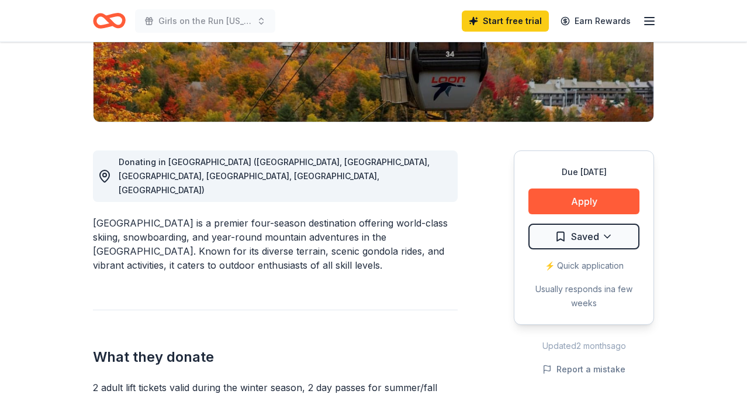
scroll to position [235, 0]
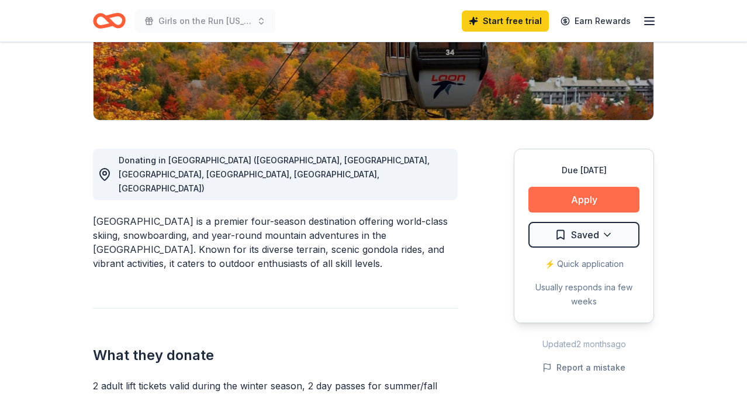
click at [570, 200] on button "Apply" at bounding box center [584, 200] width 111 height 26
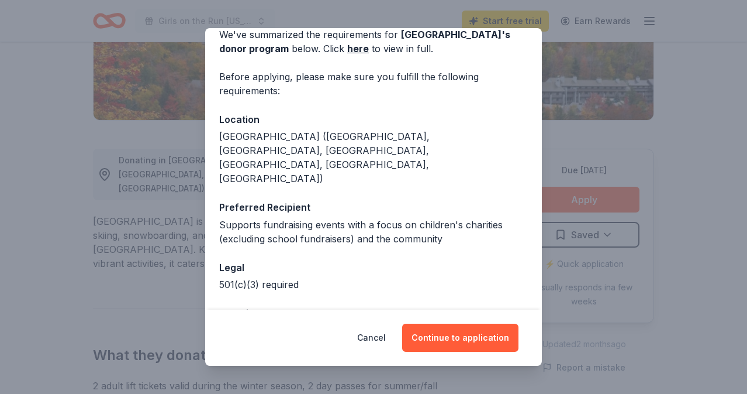
scroll to position [59, 0]
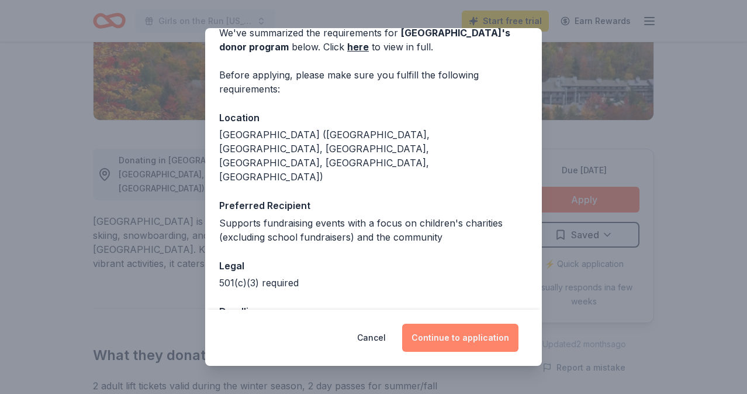
click at [433, 331] on button "Continue to application" at bounding box center [460, 337] width 116 height 28
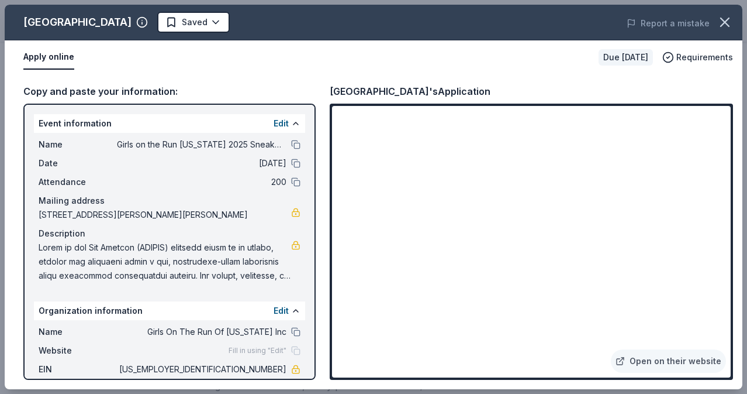
scroll to position [30, 0]
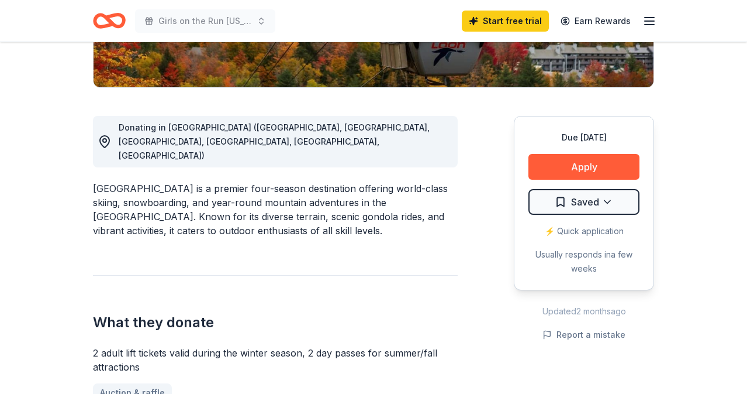
scroll to position [269, 0]
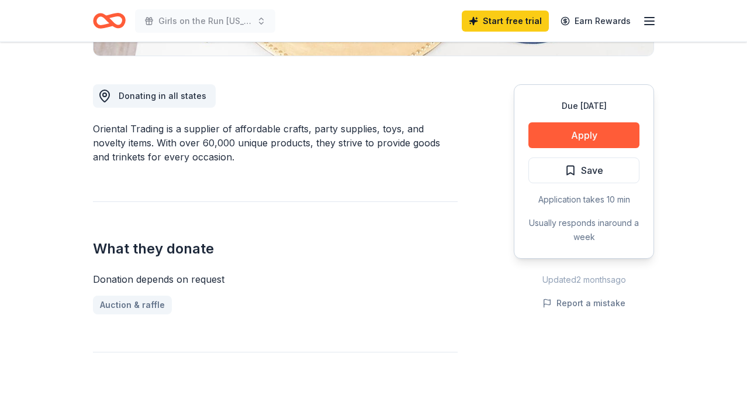
scroll to position [294, 0]
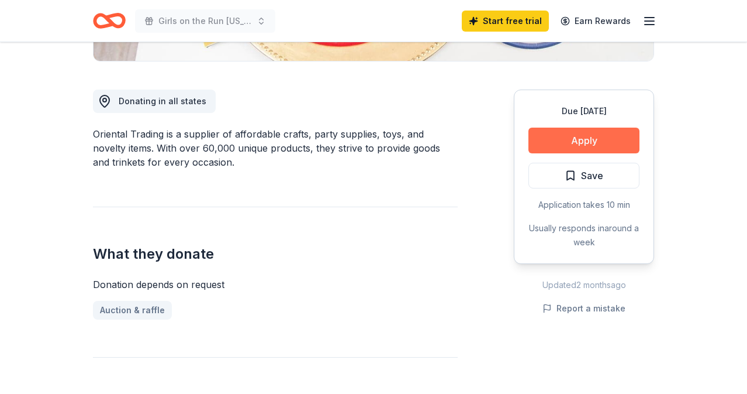
click at [602, 135] on button "Apply" at bounding box center [584, 140] width 111 height 26
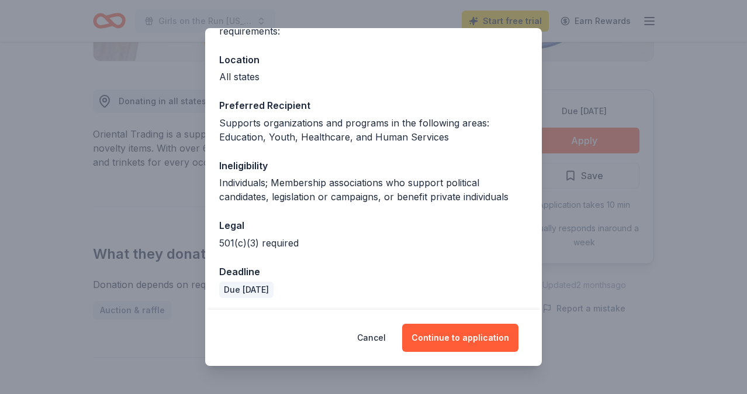
scroll to position [119, 0]
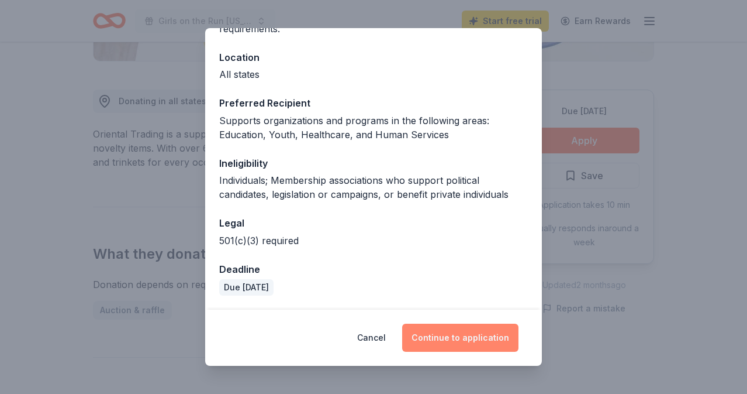
click at [450, 345] on button "Continue to application" at bounding box center [460, 337] width 116 height 28
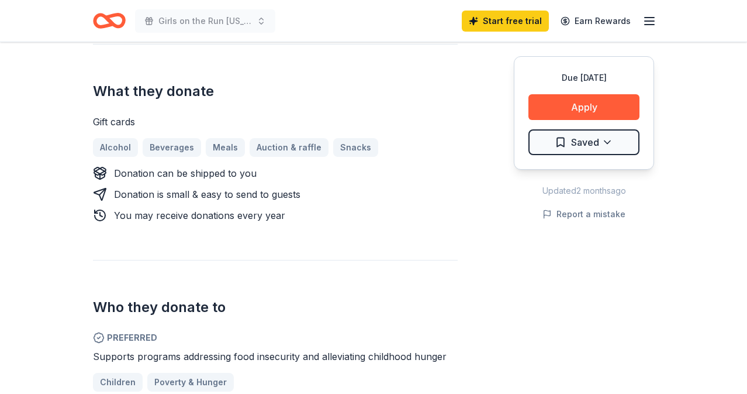
scroll to position [458, 0]
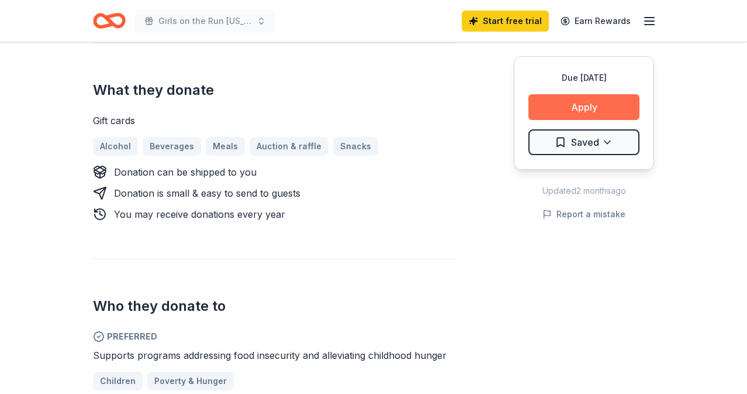
click at [602, 110] on button "Apply" at bounding box center [584, 107] width 111 height 26
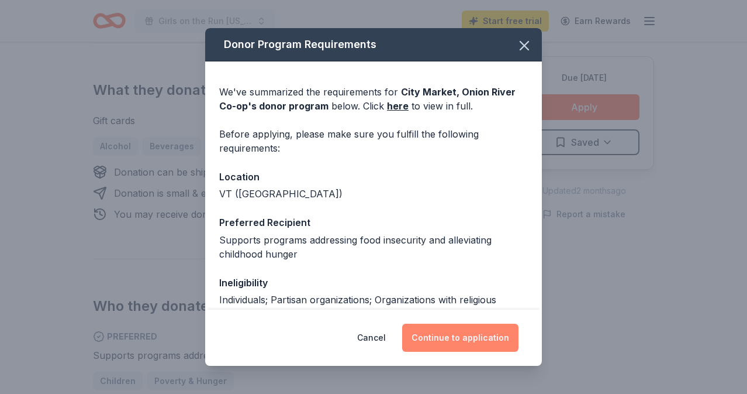
click at [465, 333] on button "Continue to application" at bounding box center [460, 337] width 116 height 28
